Goal: Obtain resource: Download file/media

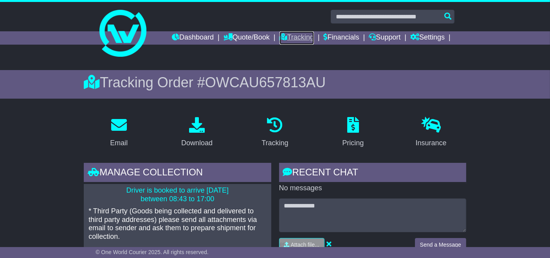
click at [289, 41] on link "Tracking" at bounding box center [297, 37] width 34 height 13
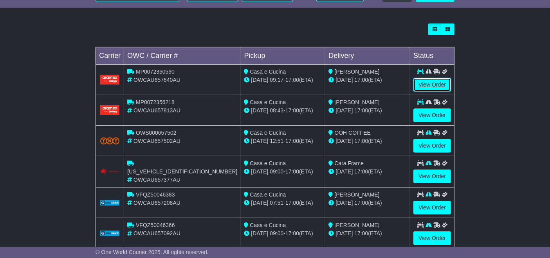
click at [429, 87] on link "View Order" at bounding box center [432, 85] width 38 height 14
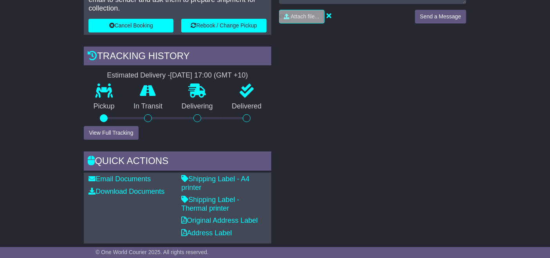
scroll to position [238, 0]
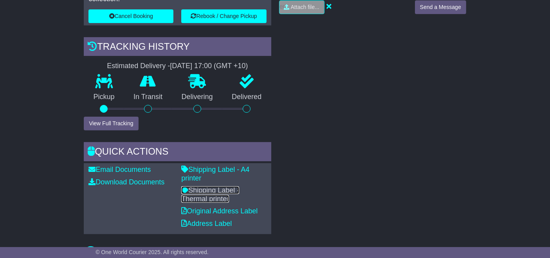
click at [208, 186] on link "Shipping Label - Thermal printer" at bounding box center [210, 194] width 58 height 16
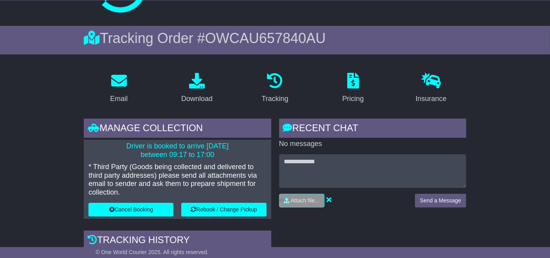
scroll to position [0, 0]
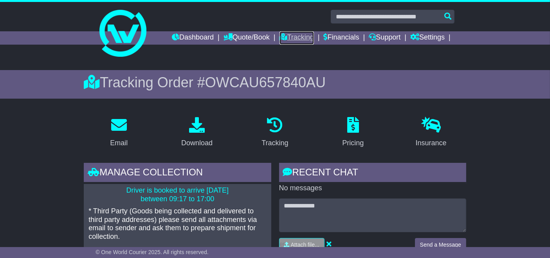
click at [296, 42] on link "Tracking" at bounding box center [297, 37] width 34 height 13
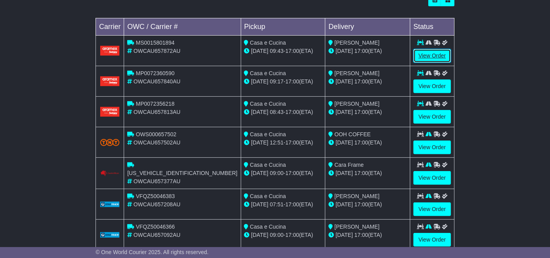
click at [435, 54] on link "View Order" at bounding box center [432, 56] width 38 height 14
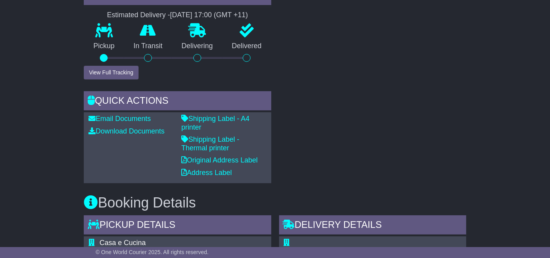
scroll to position [291, 0]
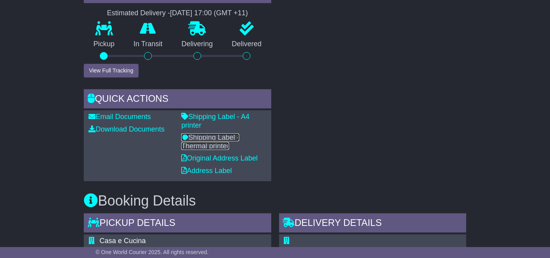
click at [239, 134] on link "Shipping Label - Thermal printer" at bounding box center [210, 142] width 58 height 16
